Goal: Task Accomplishment & Management: Use online tool/utility

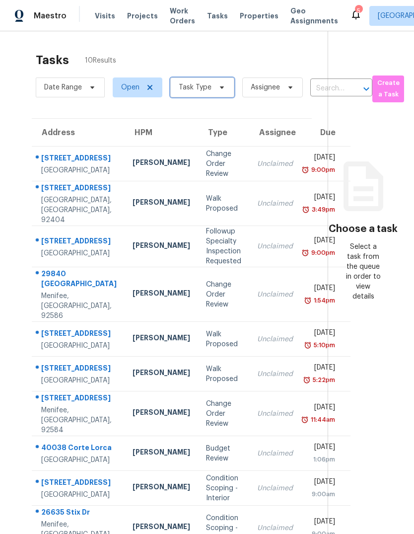
click at [201, 86] on span "Task Type" at bounding box center [195, 87] width 33 height 10
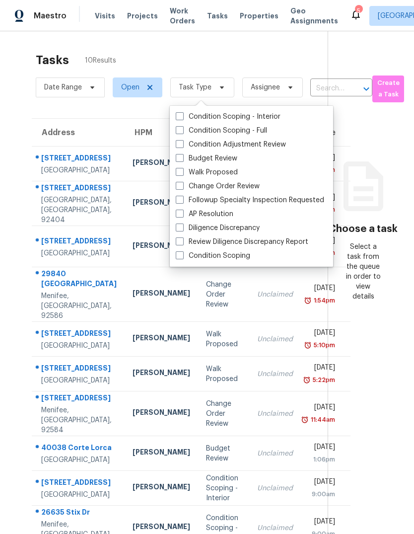
click at [183, 159] on span at bounding box center [180, 158] width 8 height 8
click at [182, 159] on input "Budget Review" at bounding box center [179, 157] width 6 height 6
checkbox input "true"
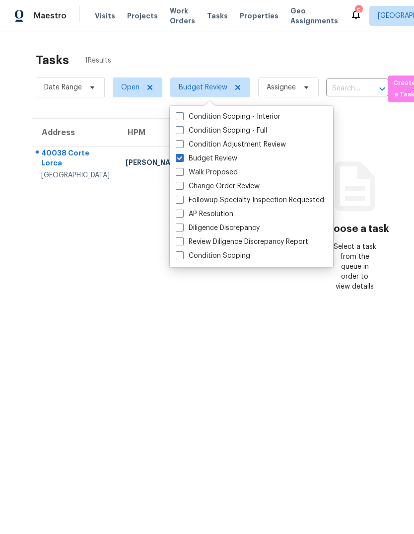
click at [53, 281] on section "Tasks 1 Results Date Range Open Budget Review Assignee ​ Create a Task Address …" at bounding box center [163, 306] width 295 height 518
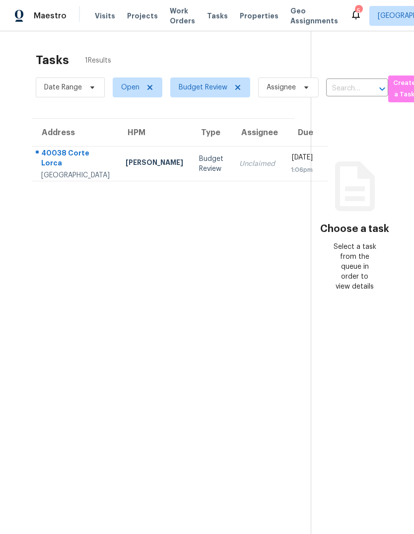
click at [207, 19] on span "Tasks" at bounding box center [217, 15] width 21 height 7
click at [207, 19] on div "Tasks" at bounding box center [217, 16] width 21 height 10
click at [87, 91] on span at bounding box center [90, 87] width 11 height 8
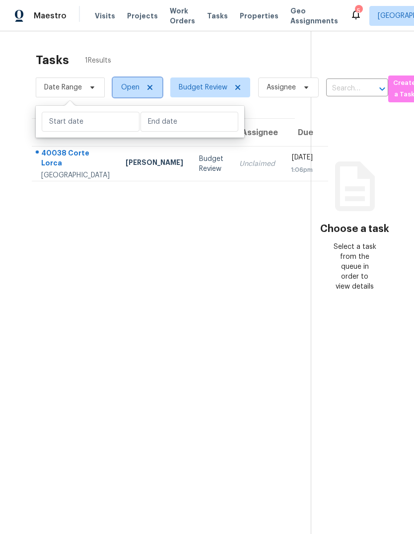
click at [137, 84] on span "Open" at bounding box center [130, 87] width 18 height 10
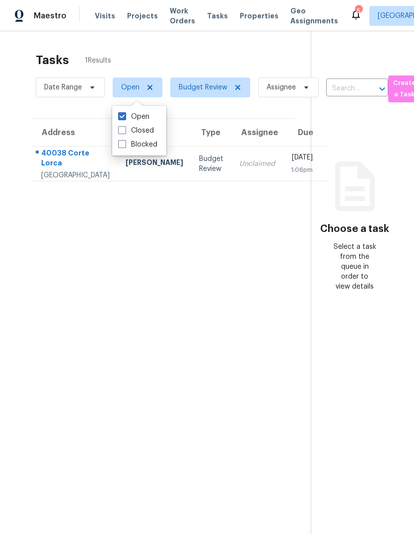
click at [120, 132] on span at bounding box center [122, 130] width 8 height 8
click at [120, 132] on input "Closed" at bounding box center [121, 129] width 6 height 6
checkbox input "true"
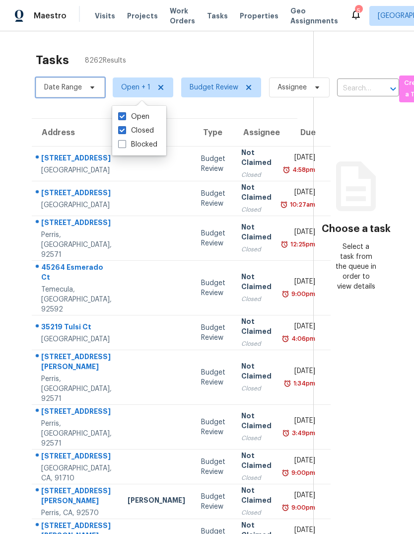
click at [66, 97] on span "Date Range" at bounding box center [70, 88] width 69 height 20
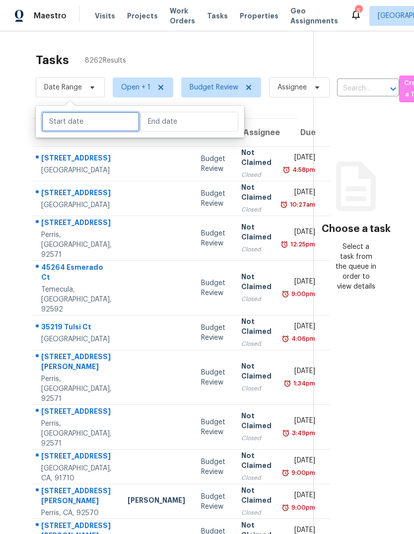
click at [82, 126] on input "text" at bounding box center [91, 122] width 98 height 20
select select "7"
select select "2025"
select select "8"
select select "2025"
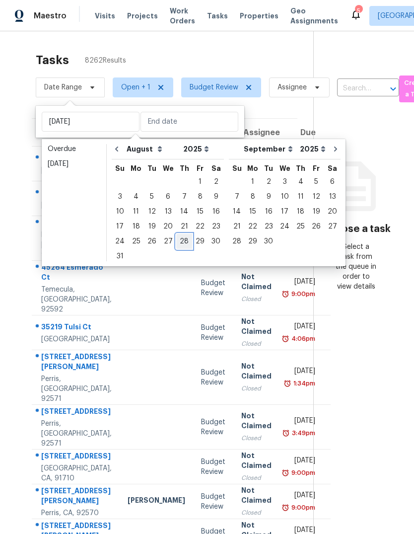
click at [176, 243] on div "28" at bounding box center [184, 242] width 16 height 14
type input "[DATE]"
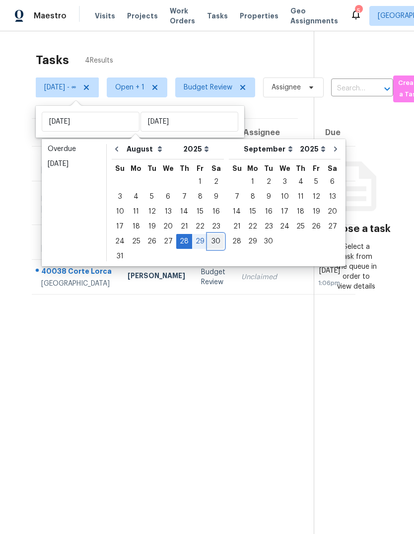
click at [216, 242] on div "30" at bounding box center [216, 242] width 16 height 14
type input "[DATE]"
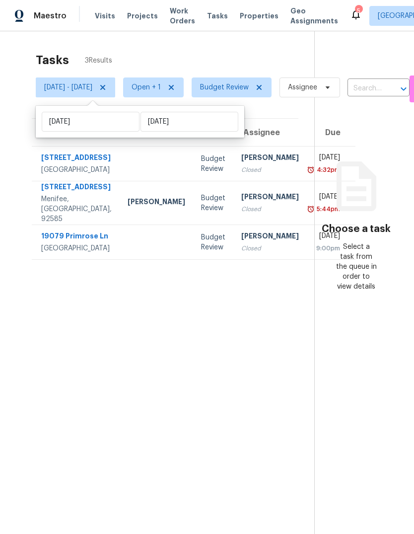
click at [201, 252] on div "Budget Review" at bounding box center [213, 243] width 24 height 20
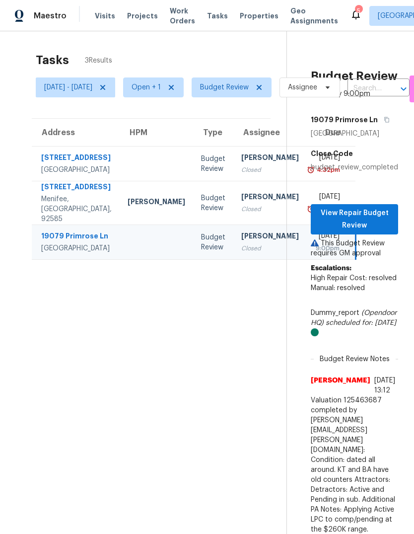
click at [128, 205] on div "[PERSON_NAME]" at bounding box center [157, 203] width 58 height 12
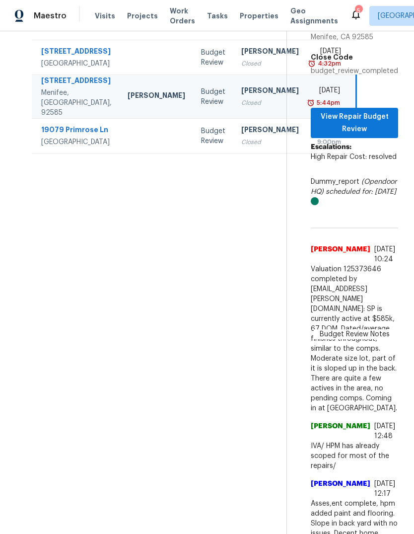
click at [59, 69] on div "[GEOGRAPHIC_DATA]" at bounding box center [76, 64] width 71 height 10
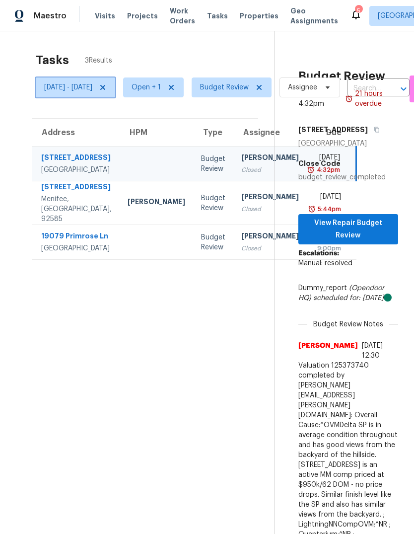
click at [107, 83] on icon at bounding box center [103, 87] width 8 height 8
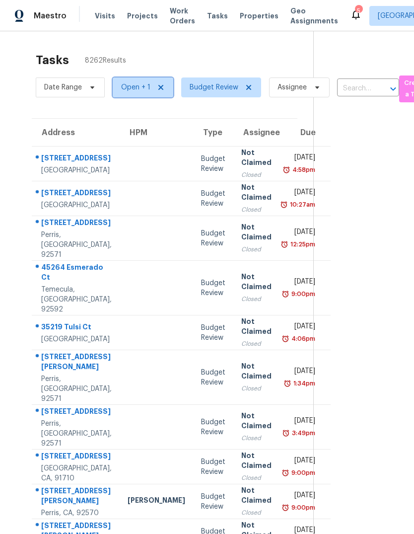
click at [158, 83] on icon at bounding box center [161, 87] width 8 height 8
click at [138, 82] on span "Status" at bounding box center [132, 87] width 22 height 10
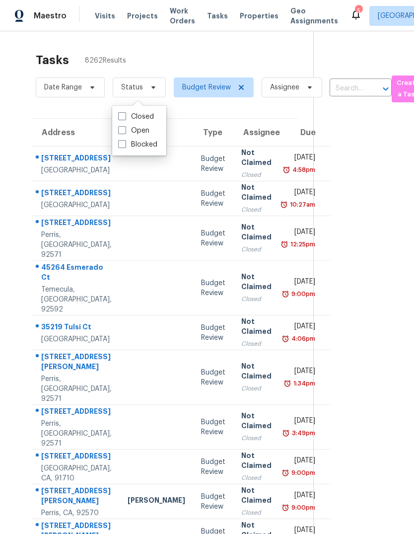
click at [128, 126] on label "Open" at bounding box center [133, 131] width 31 height 10
click at [125, 126] on input "Open" at bounding box center [121, 129] width 6 height 6
checkbox input "true"
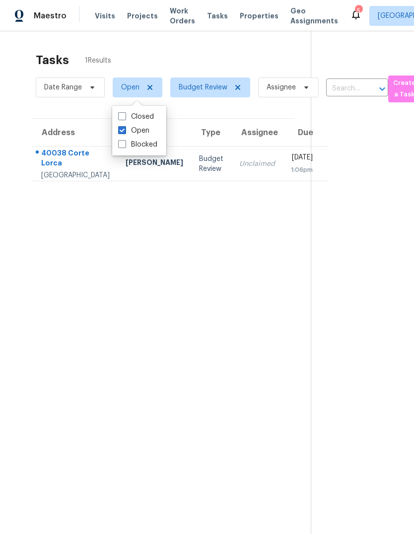
click at [163, 47] on div "Tasks 1 Results" at bounding box center [173, 60] width 275 height 26
